Goal: Information Seeking & Learning: Learn about a topic

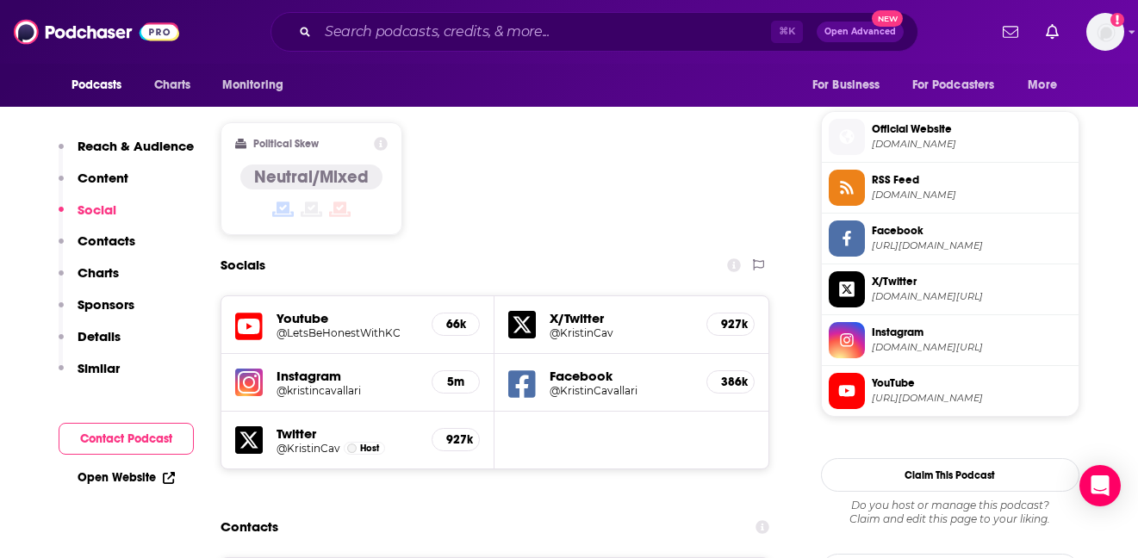
scroll to position [1373, 0]
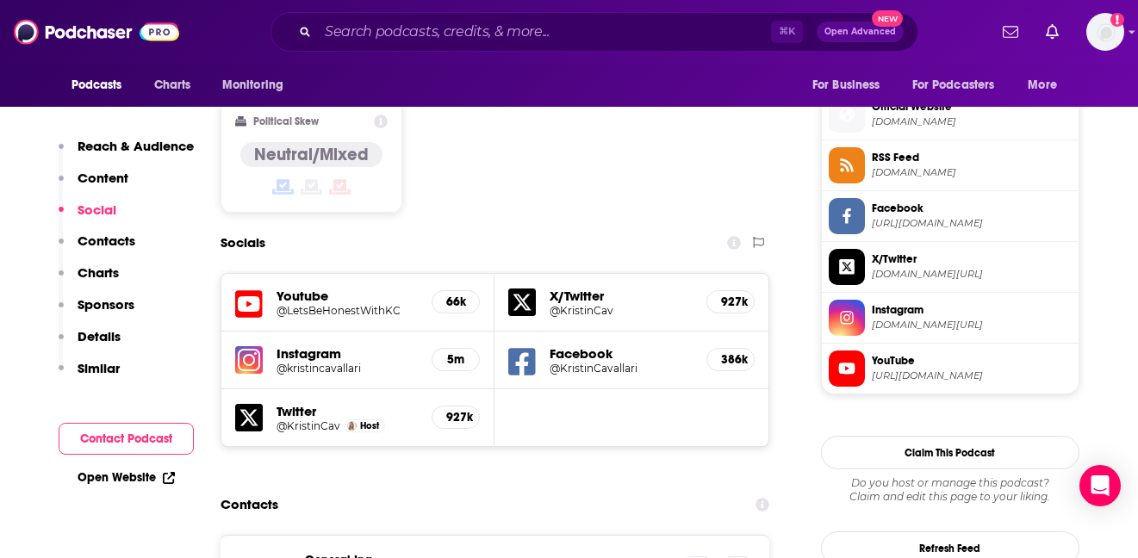
click at [893, 367] on span "YouTube" at bounding box center [972, 361] width 200 height 16
click at [314, 362] on h5 "@kristincavallari" at bounding box center [347, 368] width 142 height 13
click at [438, 24] on input "Search podcasts, credits, & more..." at bounding box center [544, 32] width 453 height 28
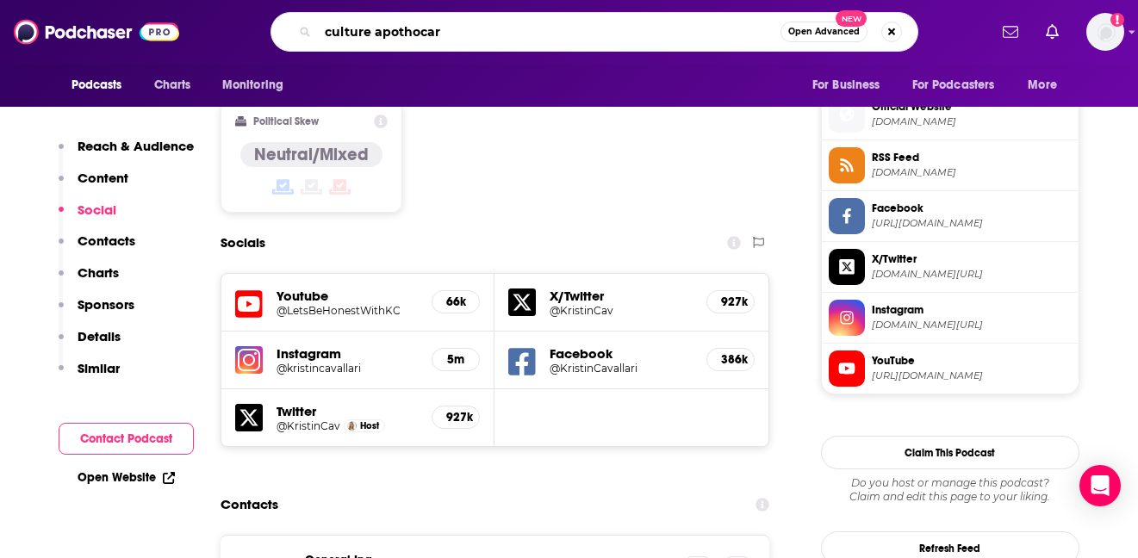
type input "culture apothocary"
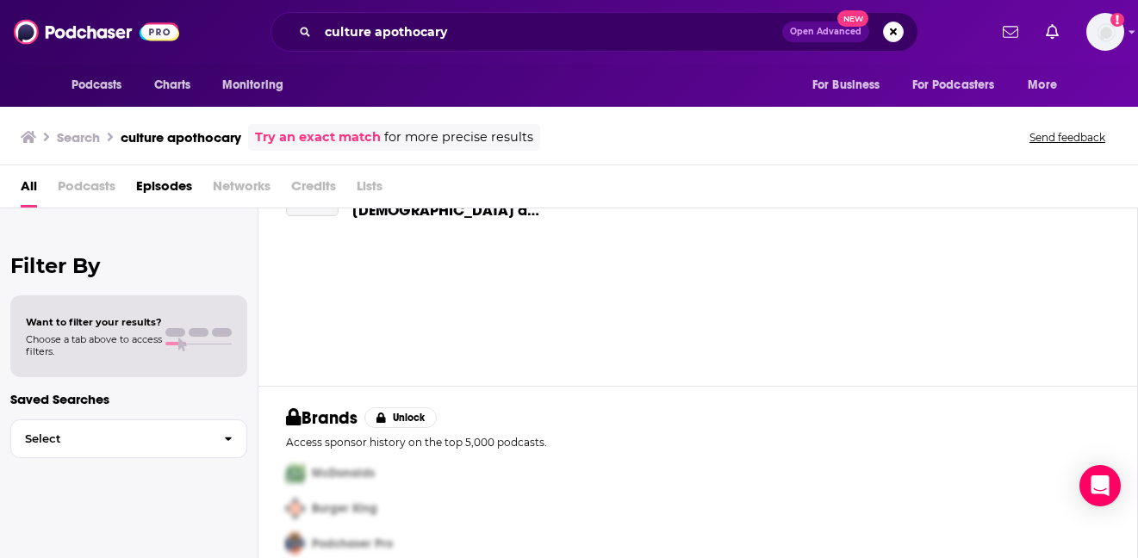
scroll to position [113, 0]
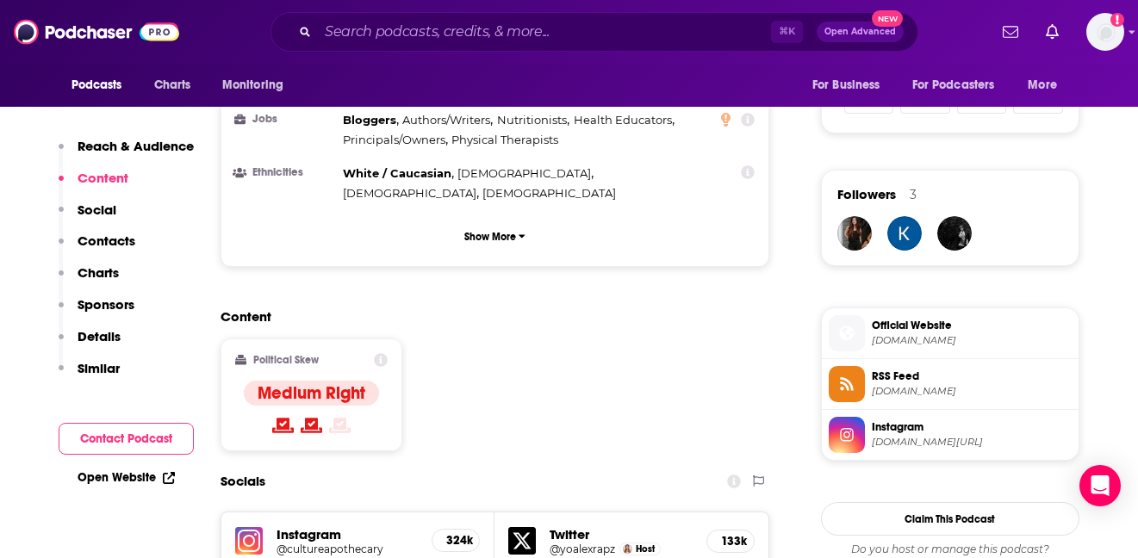
scroll to position [1162, 0]
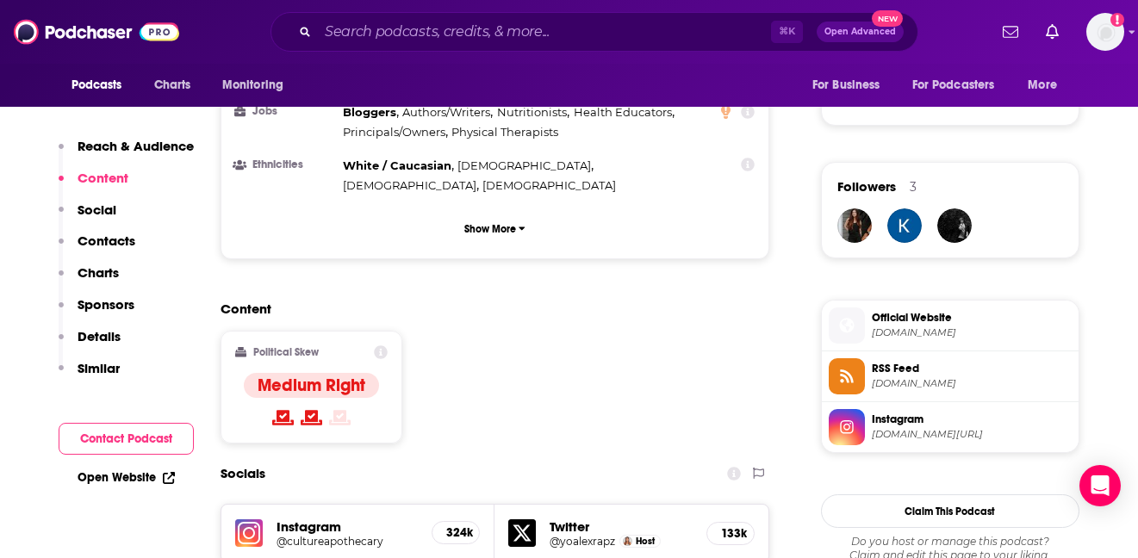
click at [456, 525] on h5 "324k" at bounding box center [455, 532] width 19 height 15
click at [345, 535] on h5 "@cultureapothecary" at bounding box center [347, 541] width 142 height 13
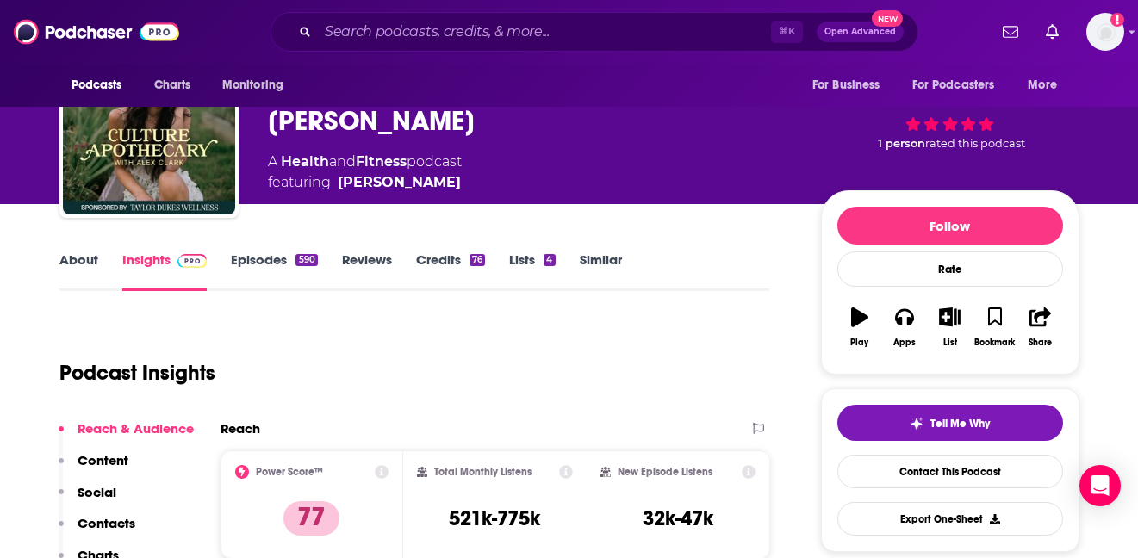
scroll to position [0, 0]
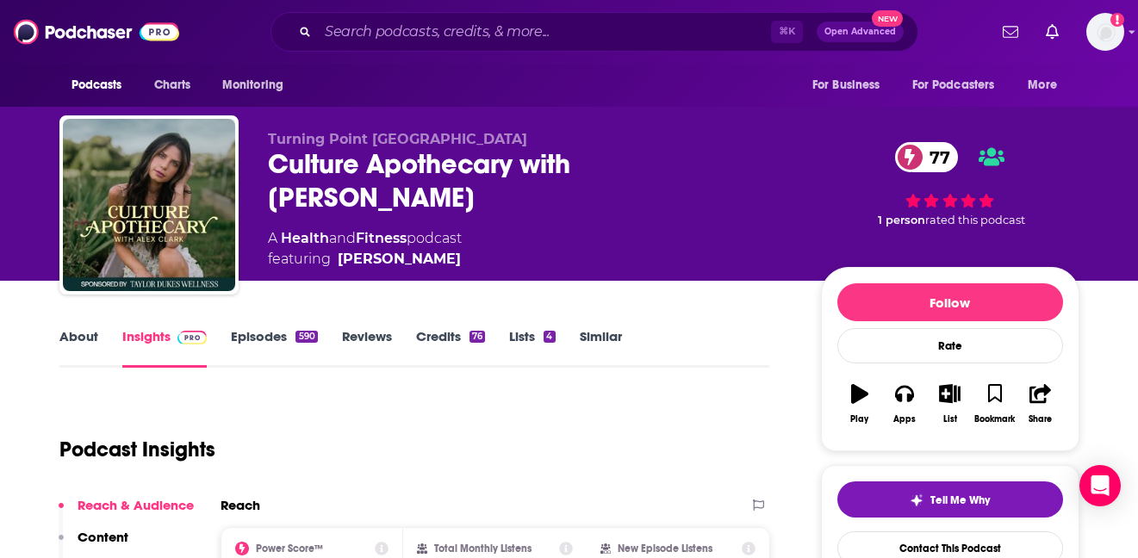
click at [273, 340] on link "Episodes 590" at bounding box center [274, 348] width 86 height 40
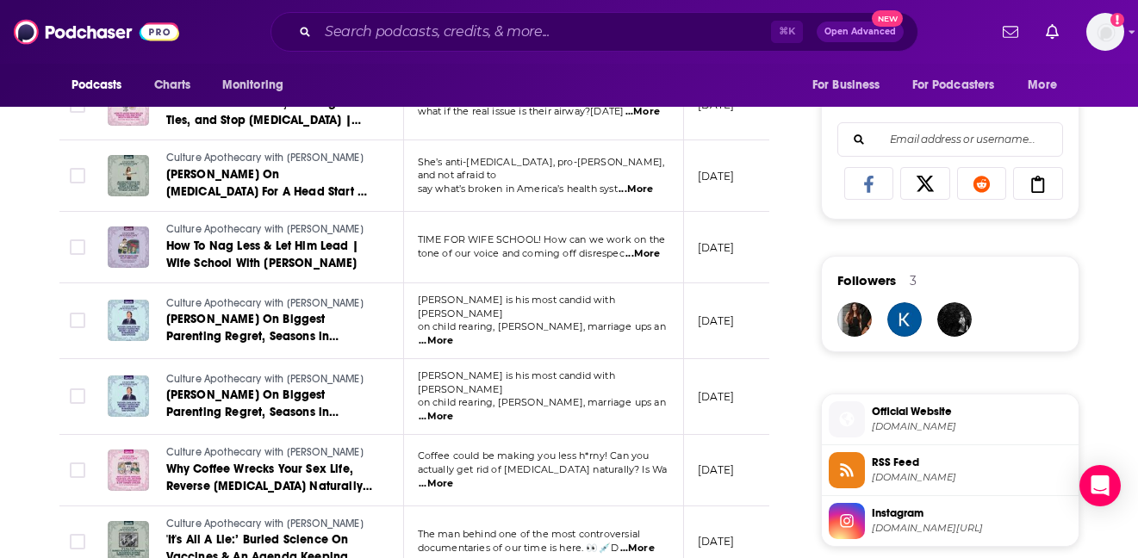
scroll to position [1077, 0]
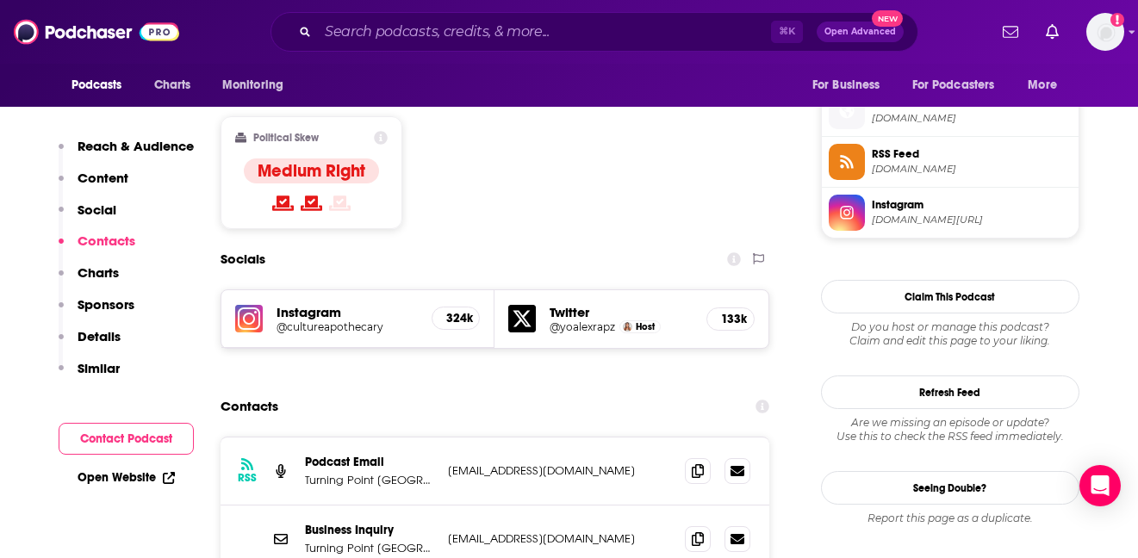
scroll to position [1375, 0]
click at [332, 321] on h5 "@cultureapothecary" at bounding box center [347, 327] width 142 height 13
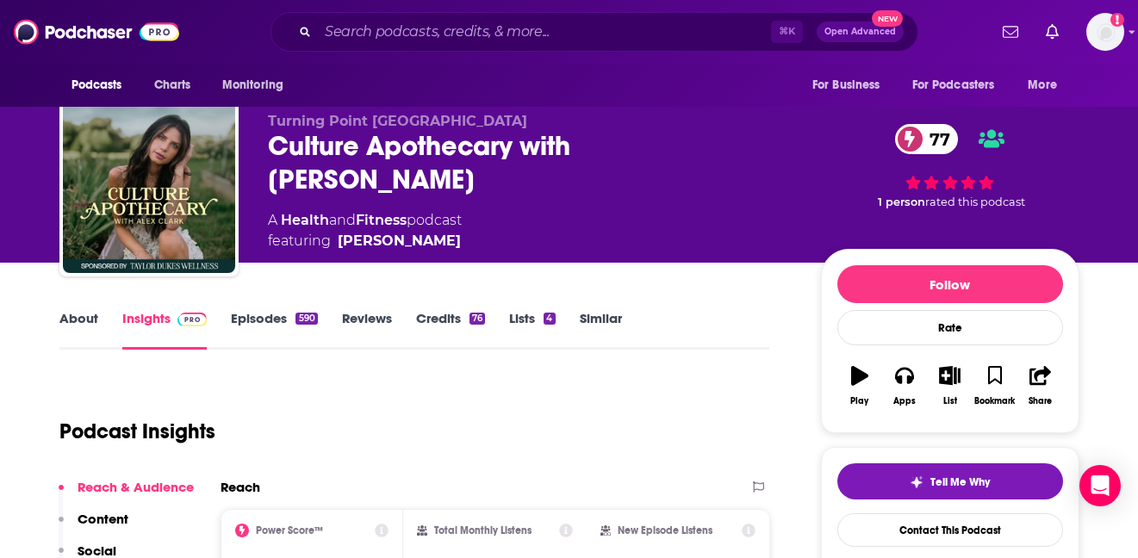
scroll to position [0, 0]
